Goal: Find contact information: Find contact information

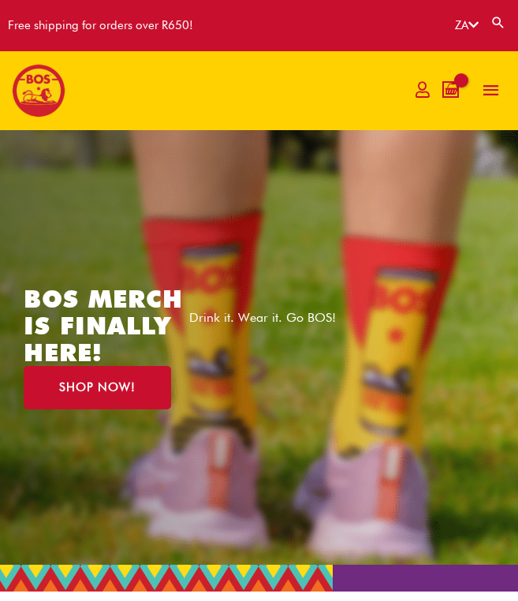
click at [492, 91] on span "button" at bounding box center [491, 90] width 21 height 43
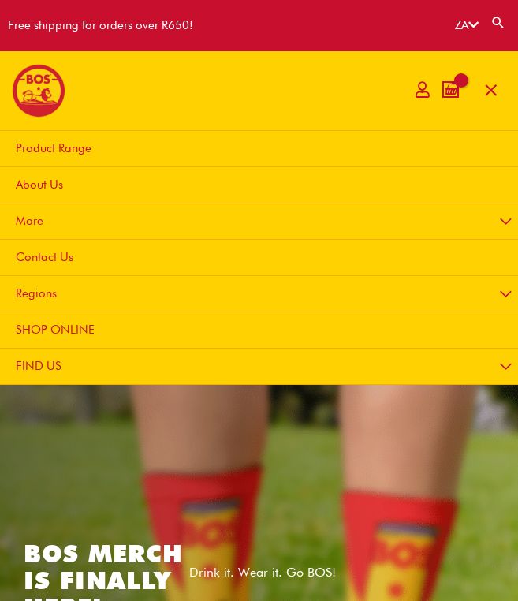
click at [205, 264] on link "Contact Us" at bounding box center [262, 258] width 533 height 36
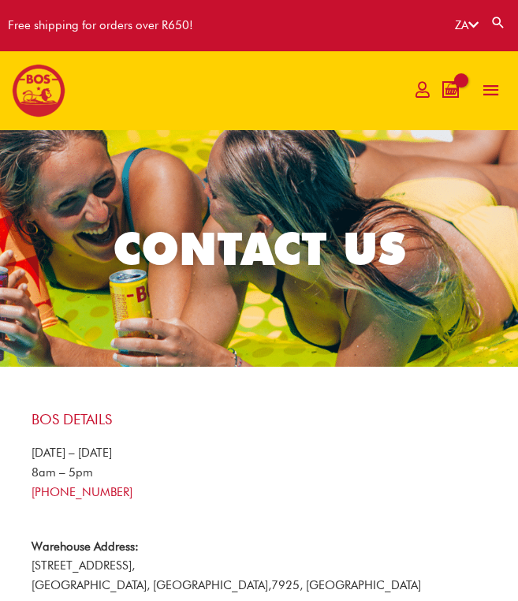
click at [490, 74] on span "button" at bounding box center [491, 90] width 21 height 43
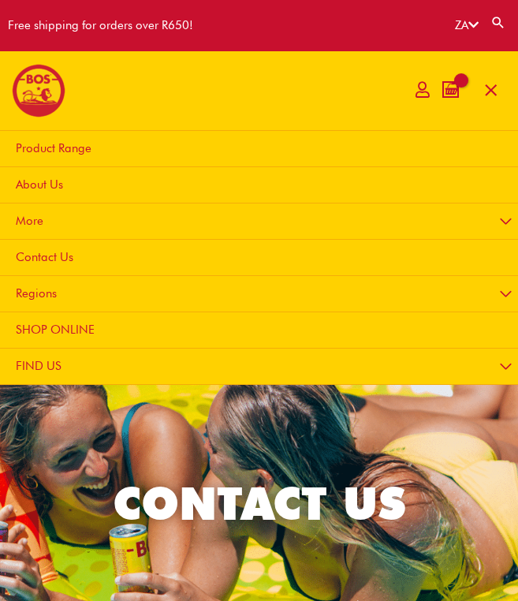
click at [262, 225] on link "More" at bounding box center [262, 222] width 533 height 36
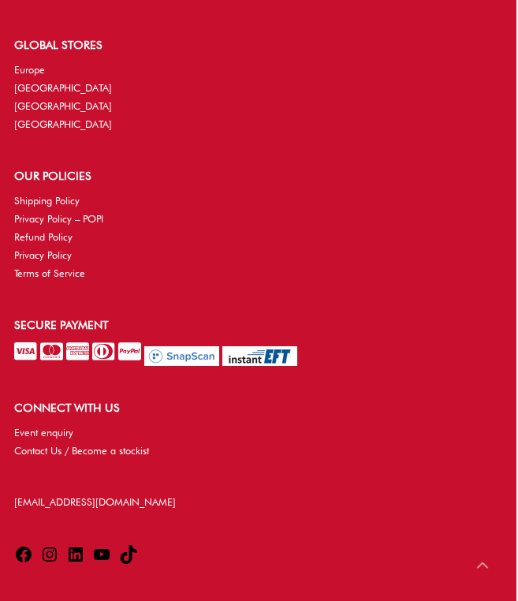
scroll to position [1895, 2]
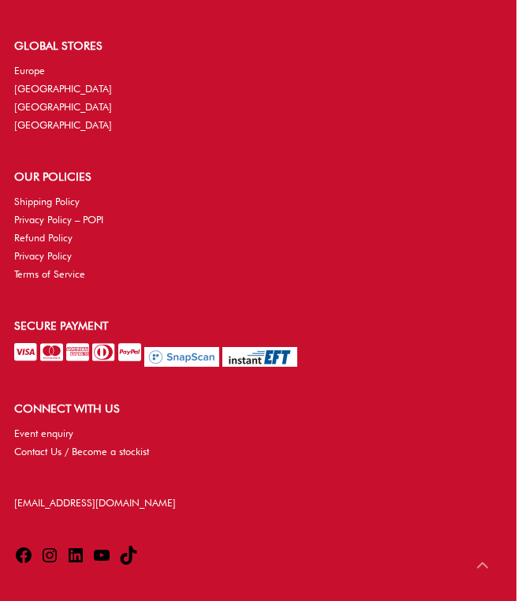
click at [50, 548] on icon at bounding box center [50, 555] width 14 height 14
